Goal: Check status: Check status

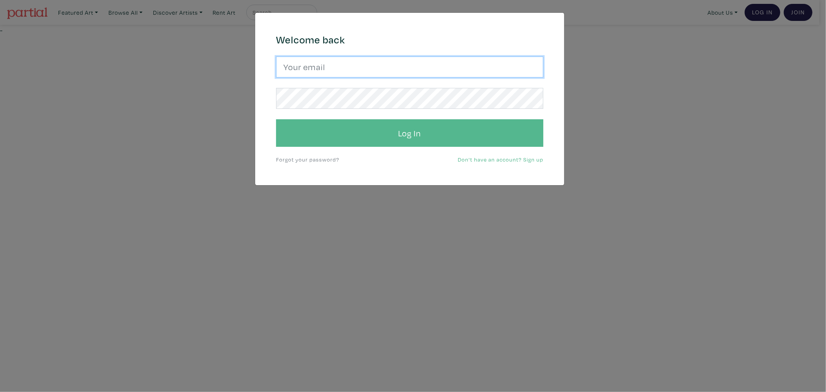
type input "[EMAIL_ADDRESS][DOMAIN_NAME]"
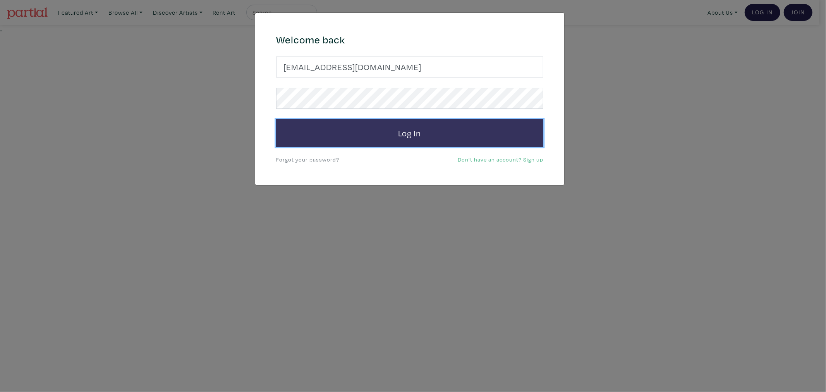
click at [334, 136] on button "Log In" at bounding box center [409, 133] width 267 height 28
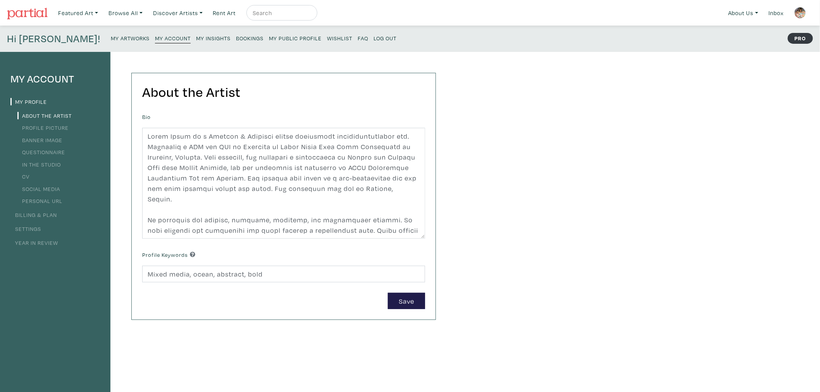
click at [236, 36] on small "Bookings" at bounding box center [250, 37] width 28 height 7
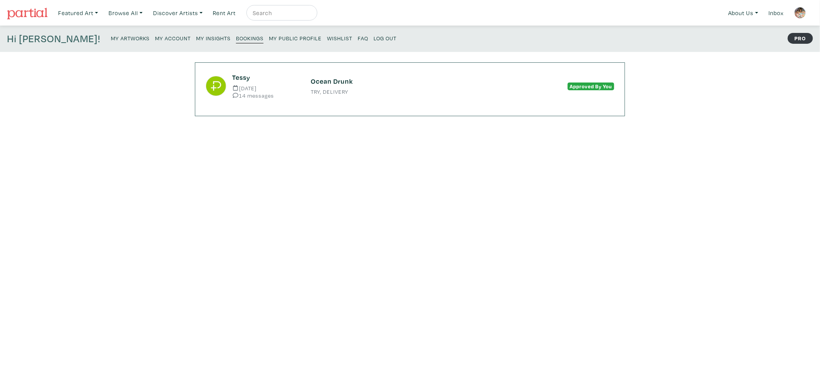
click at [483, 87] on div "Ocean Drunk TRY, DELIVERY" at bounding box center [410, 85] width 210 height 17
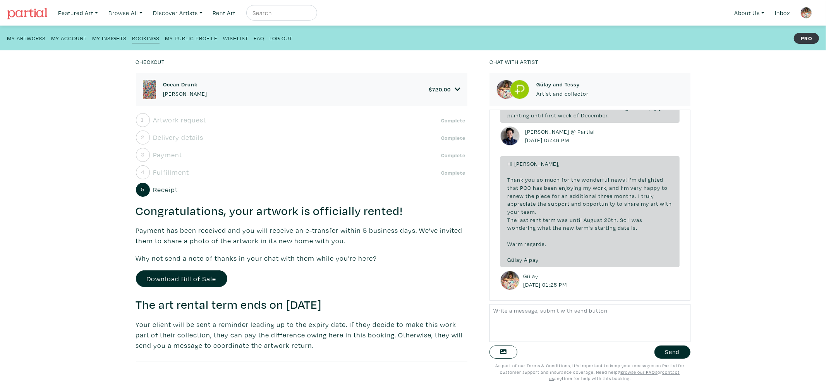
scroll to position [1279, 0]
